Goal: Task Accomplishment & Management: Use online tool/utility

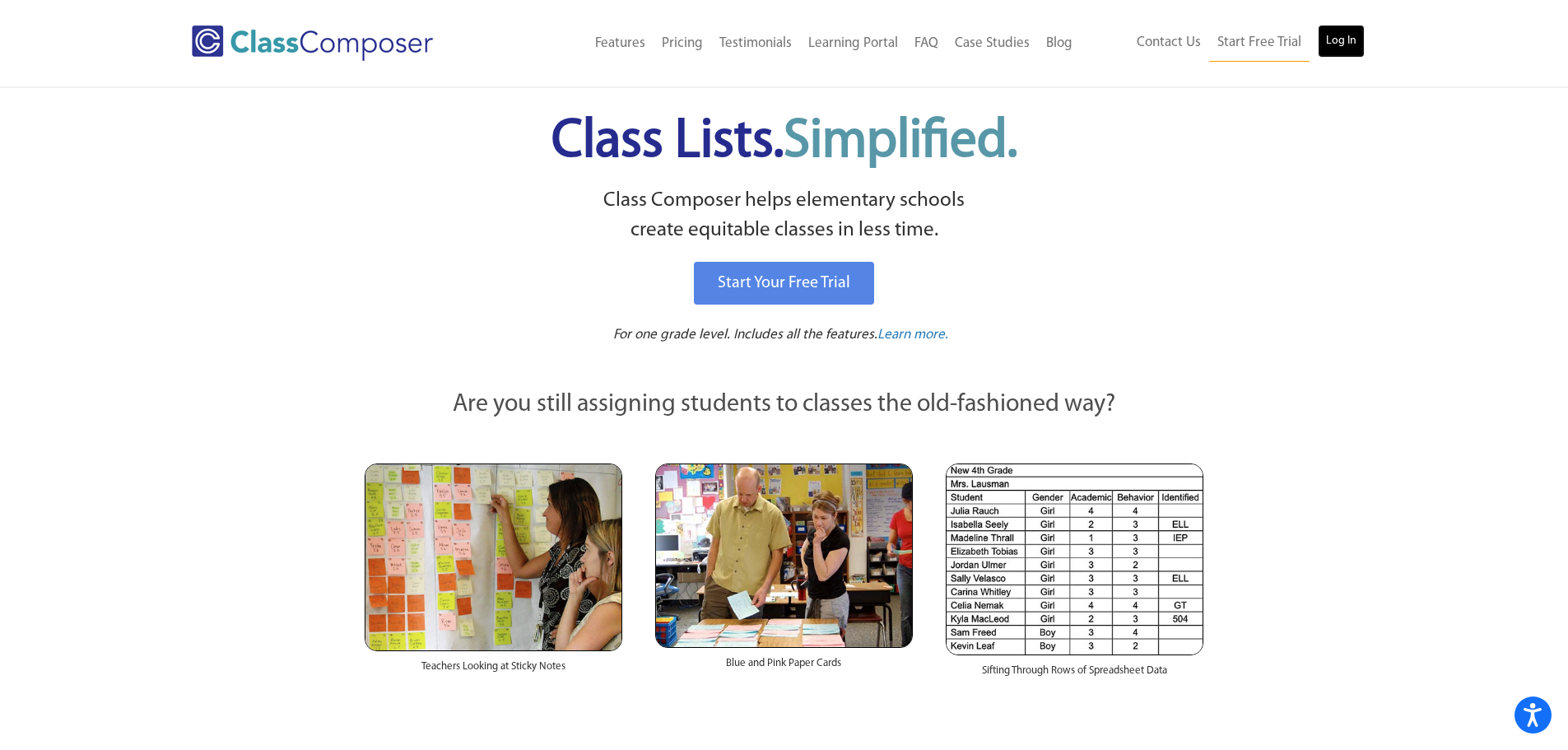
click at [1347, 55] on link "Log In" at bounding box center [1342, 40] width 47 height 33
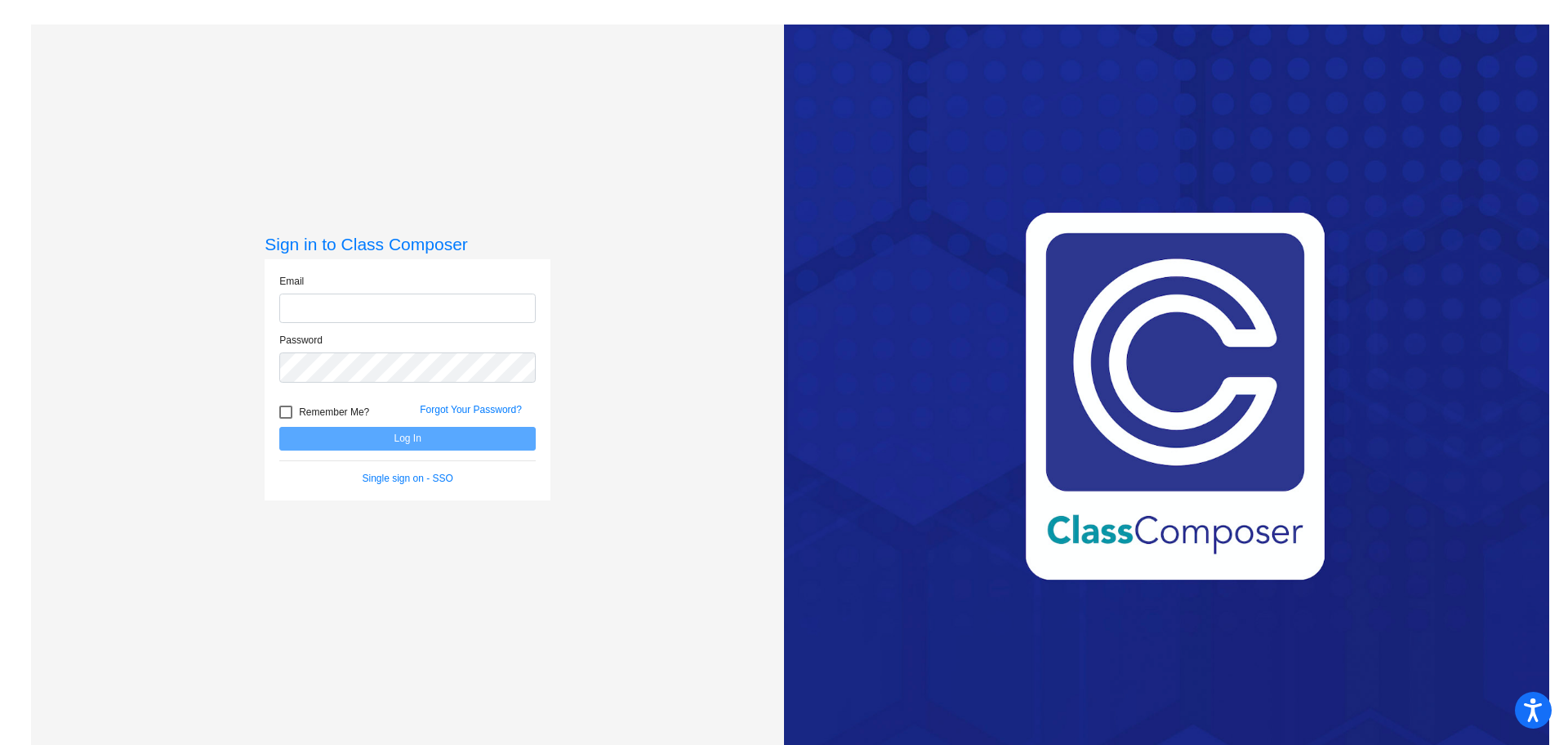
type input "[EMAIL_ADDRESS][DOMAIN_NAME]"
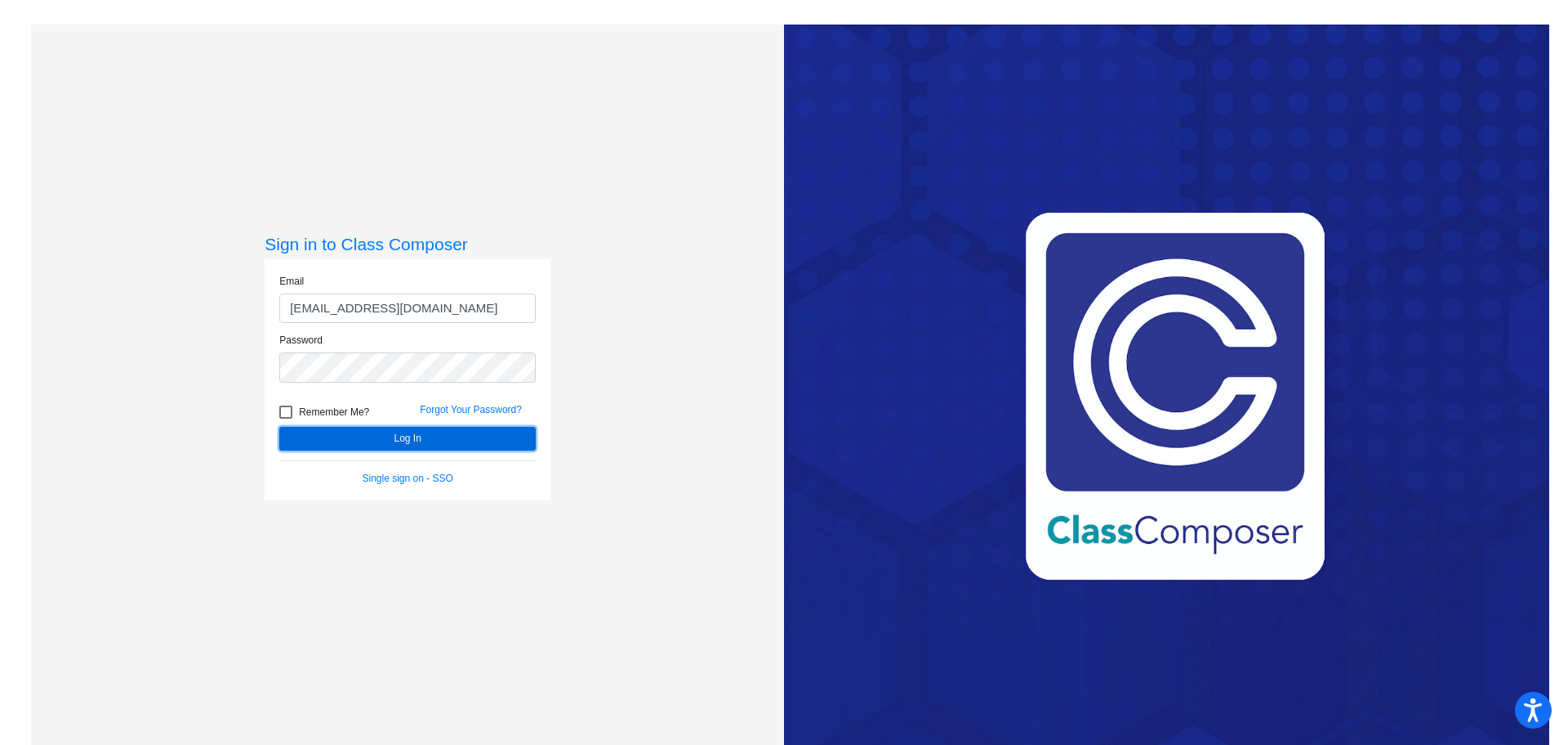
click at [359, 429] on button "Log In" at bounding box center [408, 438] width 256 height 24
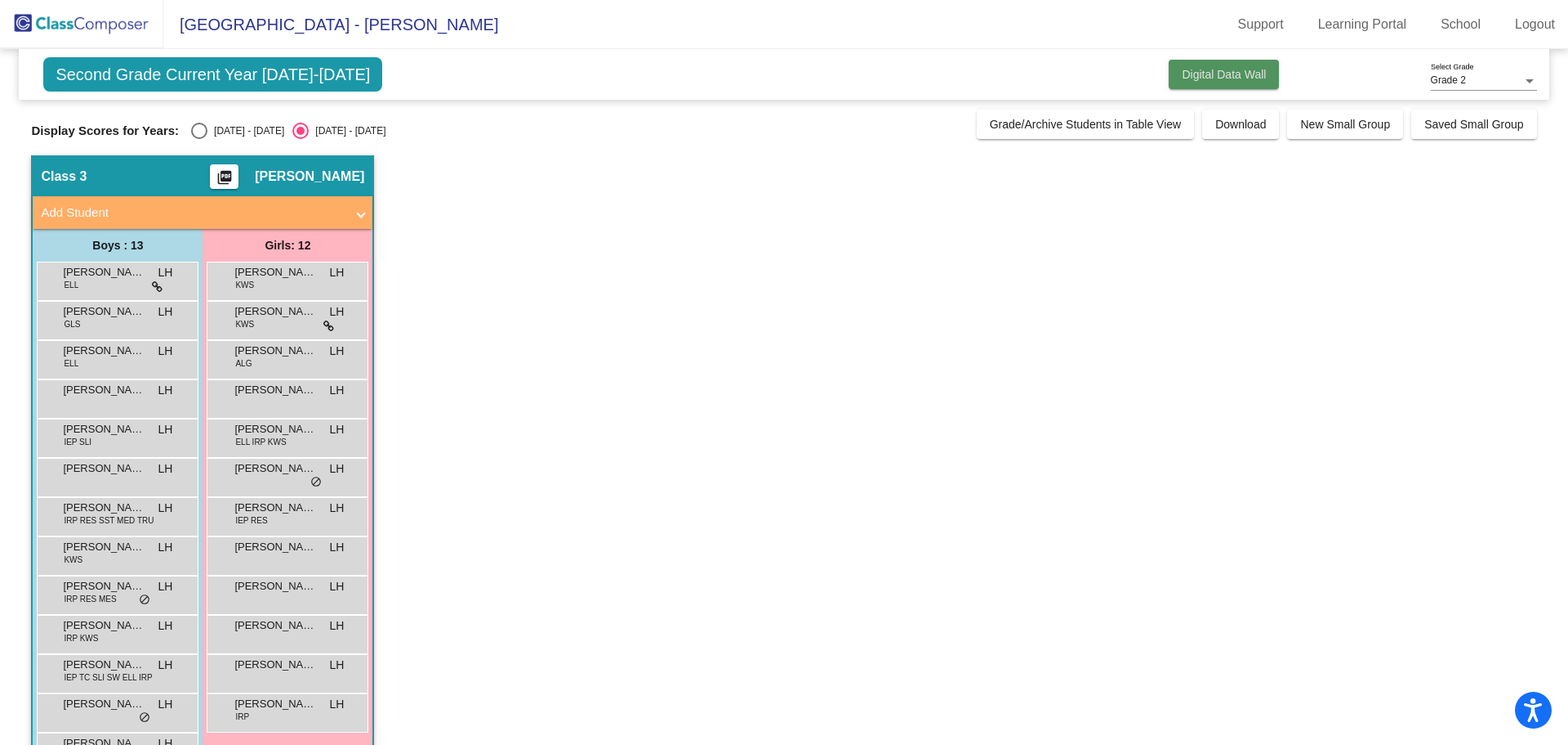
click at [1217, 74] on span "Digital Data Wall" at bounding box center [1224, 74] width 84 height 13
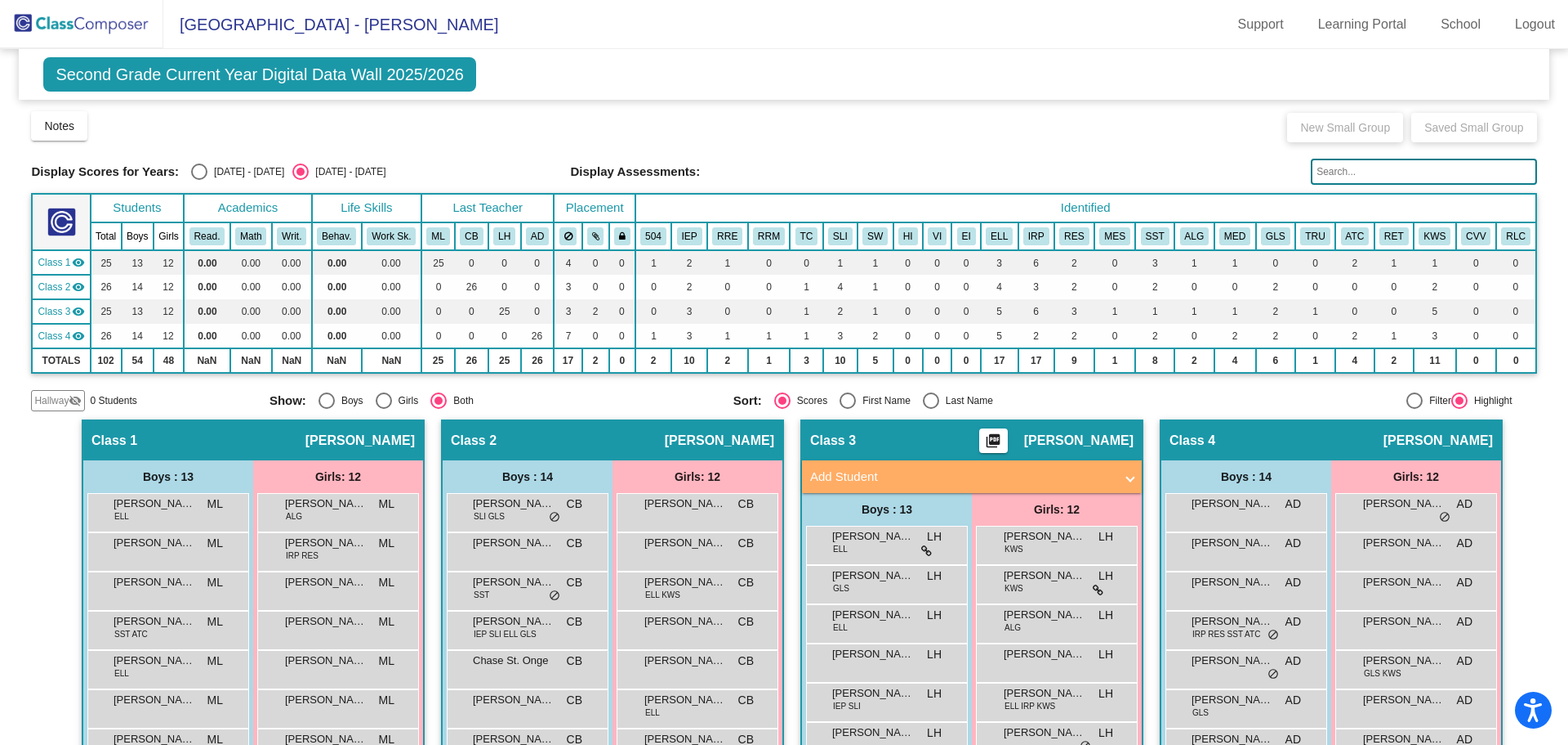
click at [196, 169] on div "Select an option" at bounding box center [200, 172] width 17 height 17
click at [199, 180] on input "[DATE] - [DATE]" at bounding box center [199, 180] width 1 height 1
radio input "true"
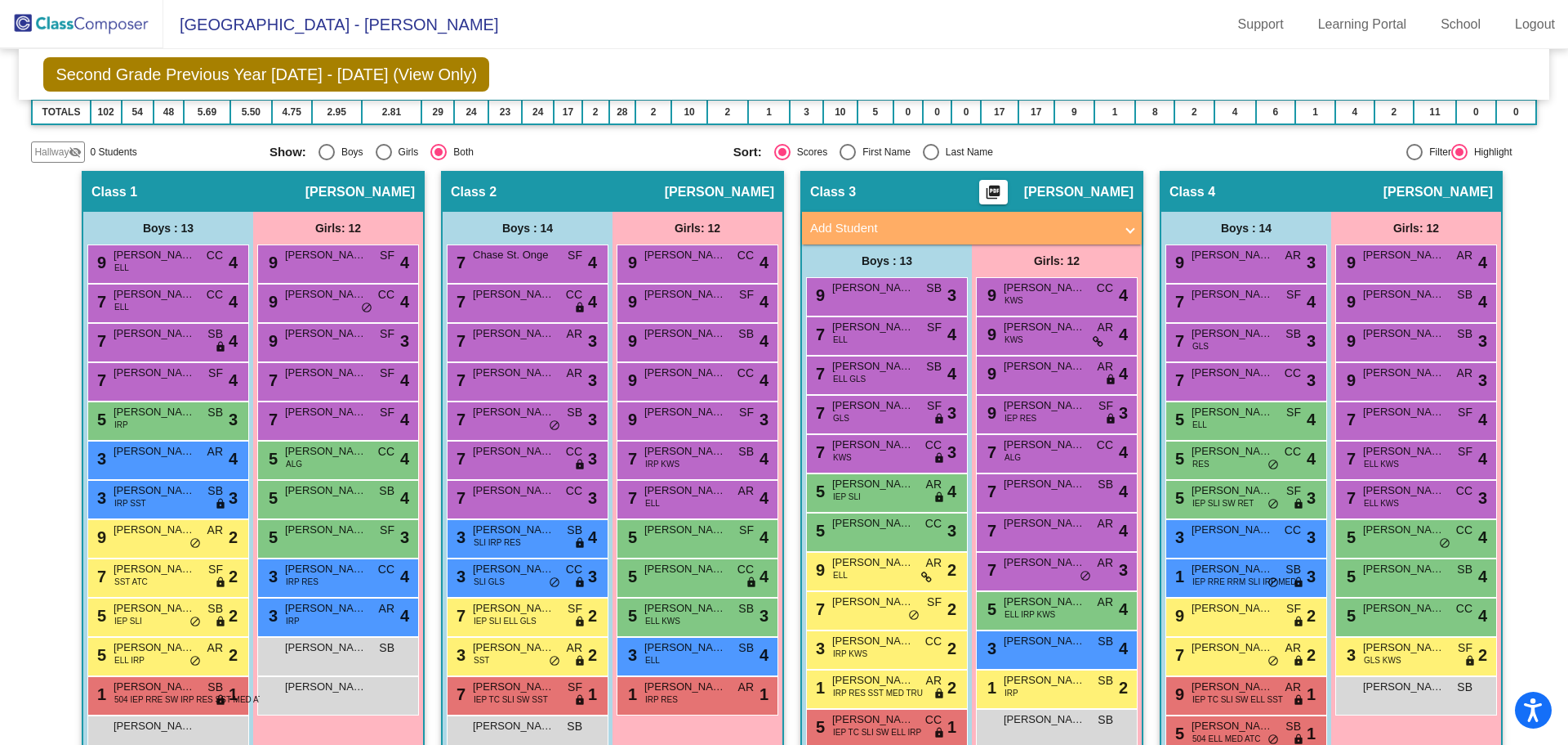
scroll to position [320, 0]
